Goal: Task Accomplishment & Management: Manage account settings

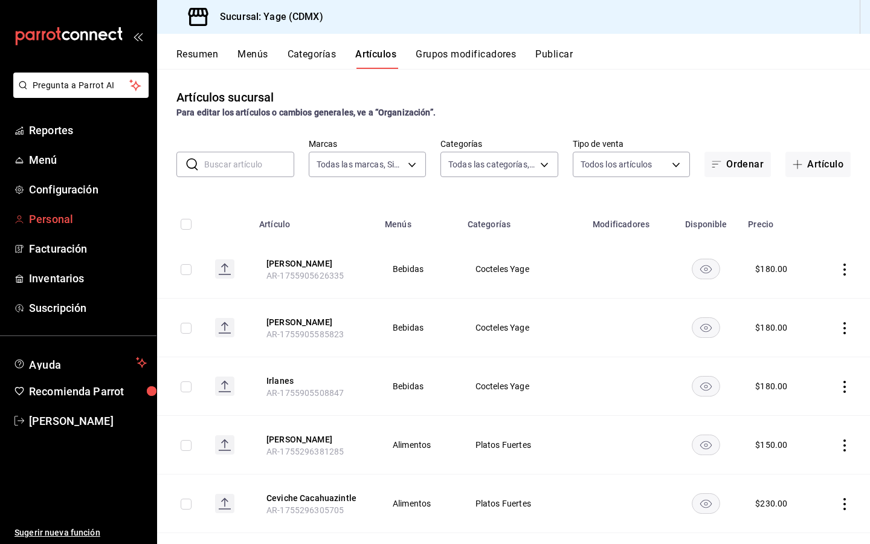
click at [68, 221] on span "Personal" at bounding box center [88, 219] width 118 height 16
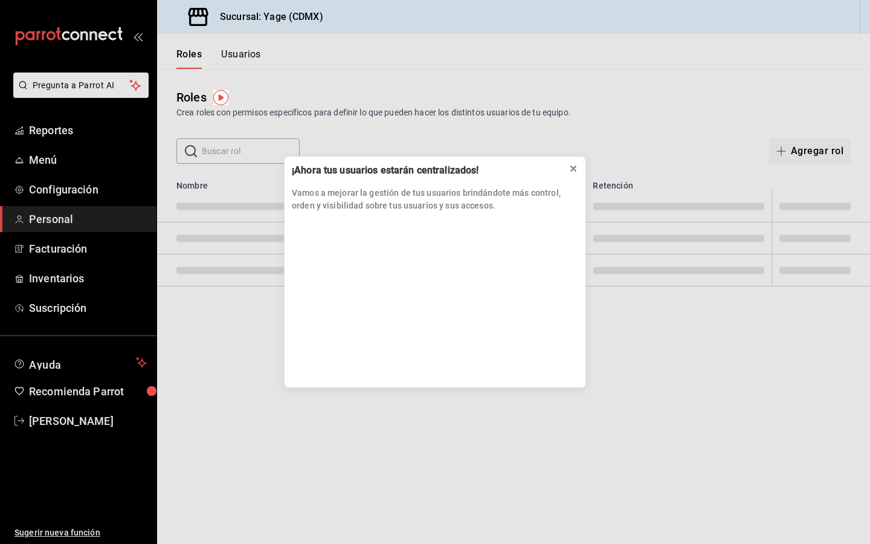
click at [573, 167] on icon at bounding box center [574, 169] width 10 height 10
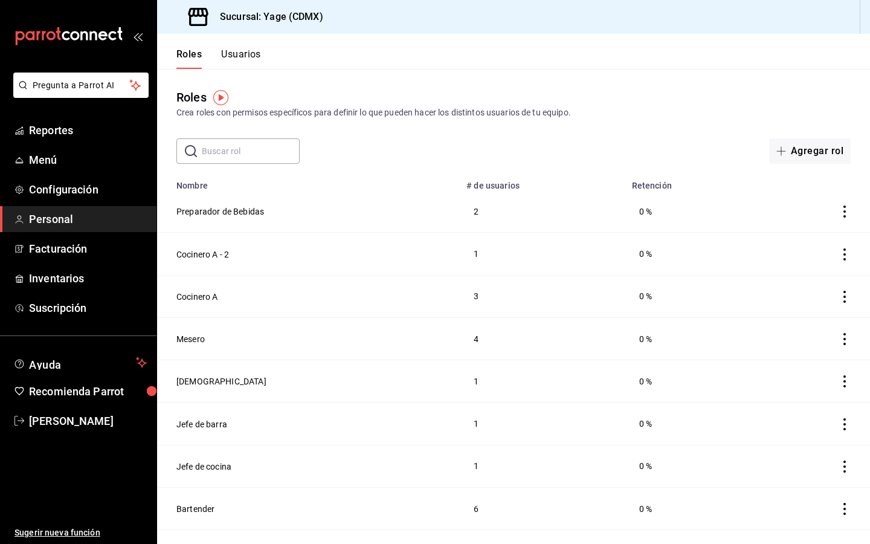
click at [234, 58] on button "Usuarios" at bounding box center [241, 58] width 40 height 21
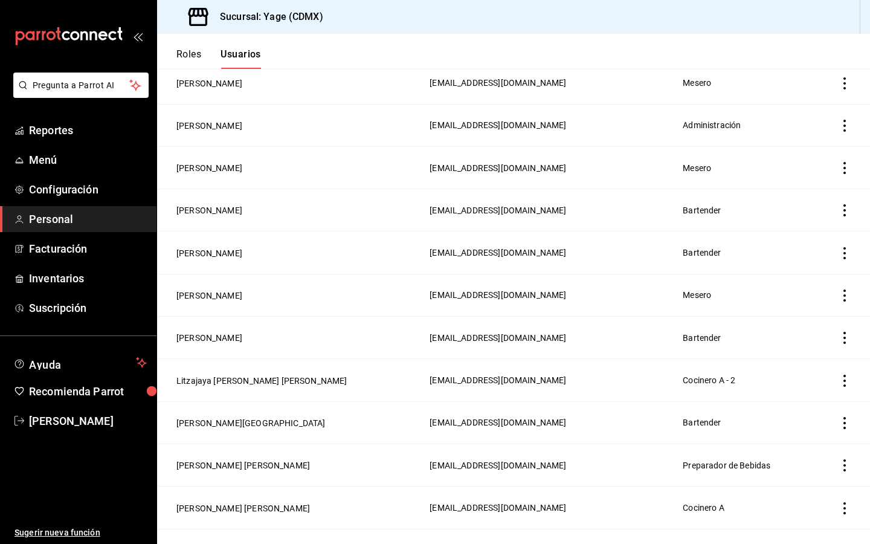
scroll to position [172, 0]
click at [847, 206] on icon "actions" at bounding box center [845, 209] width 12 height 12
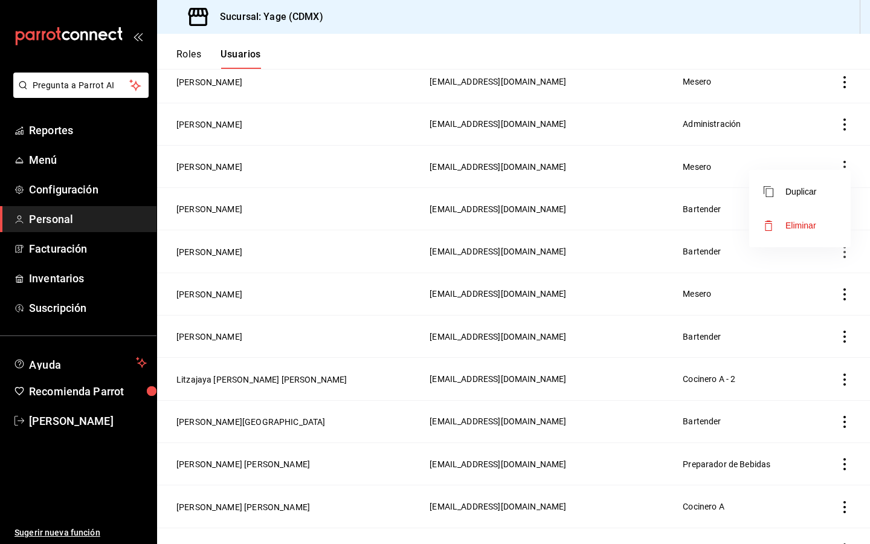
click at [457, 216] on div at bounding box center [435, 272] width 870 height 544
click at [193, 210] on button "[PERSON_NAME]" at bounding box center [209, 209] width 66 height 12
